Goal: Share content

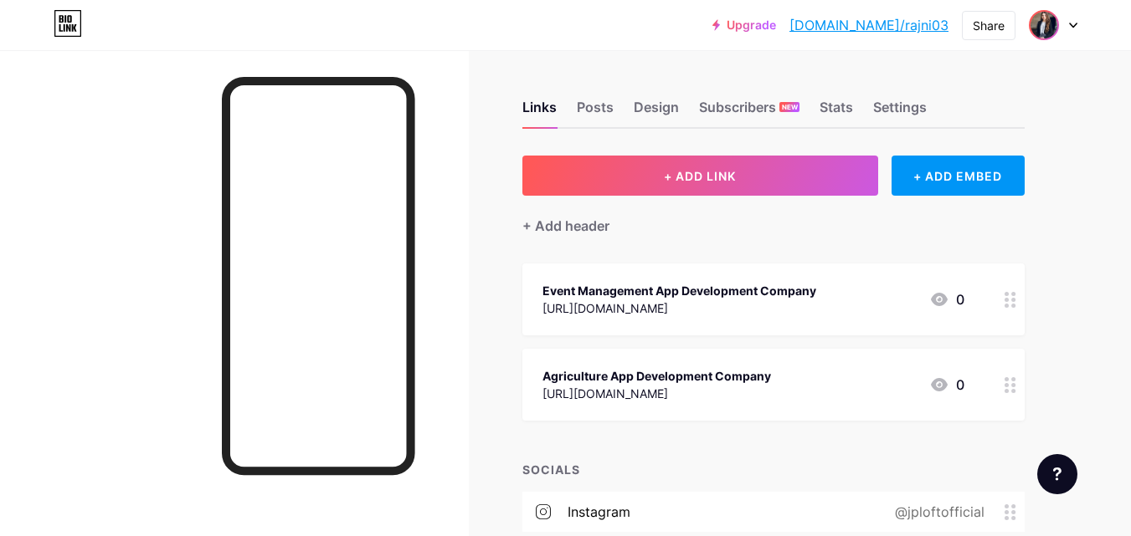
click at [1054, 21] on img at bounding box center [1043, 25] width 27 height 27
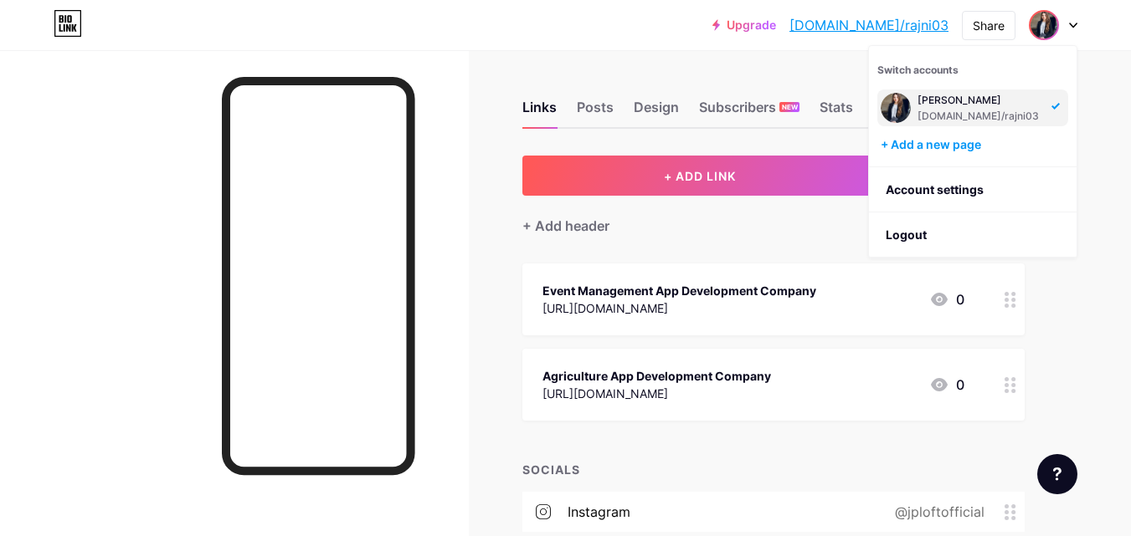
click at [952, 110] on div "[DOMAIN_NAME]/rajni03" at bounding box center [979, 116] width 124 height 13
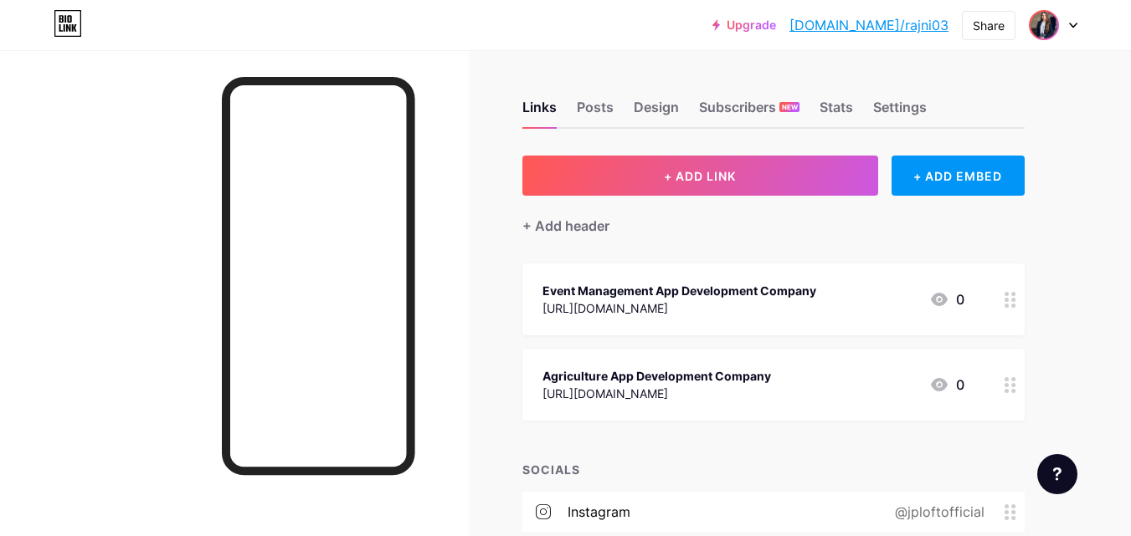
click at [1048, 32] on img at bounding box center [1043, 25] width 27 height 27
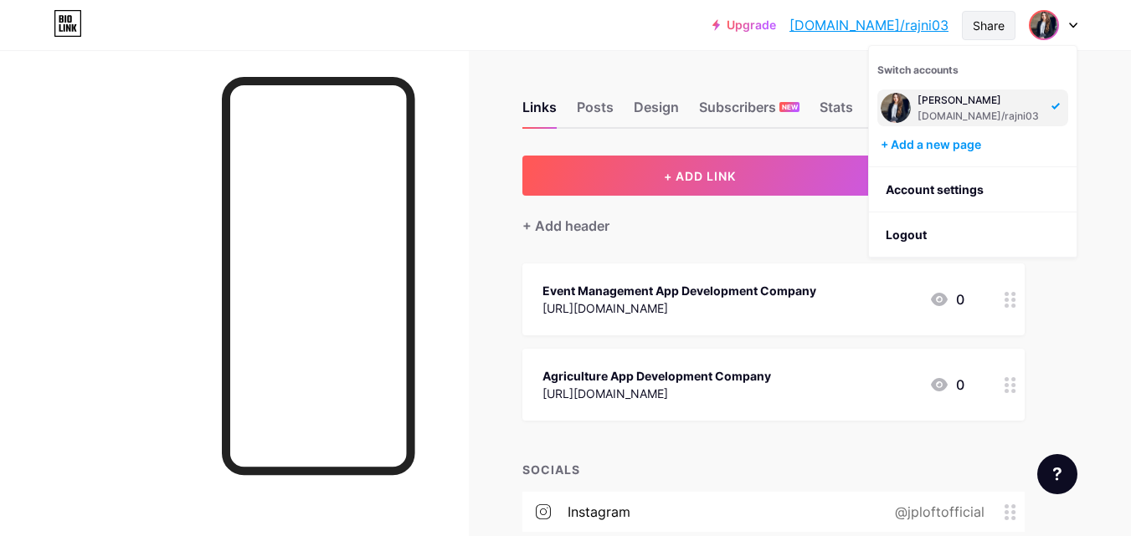
click at [995, 22] on div "Share" at bounding box center [988, 26] width 32 height 18
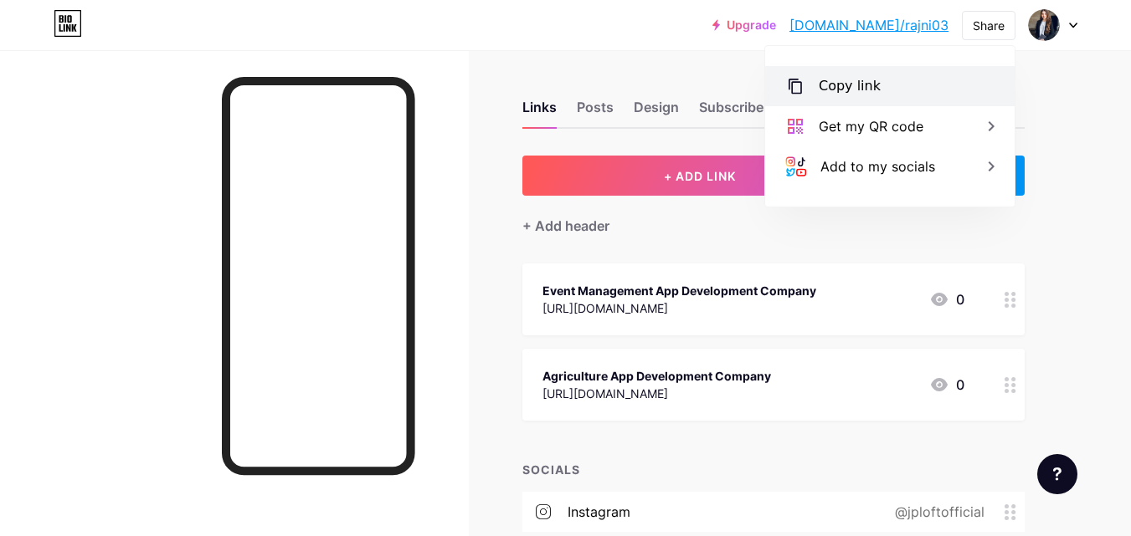
click at [854, 85] on div "Copy link" at bounding box center [849, 86] width 62 height 20
